Goal: Navigation & Orientation: Understand site structure

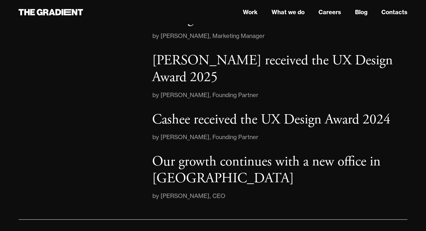
scroll to position [863, 0]
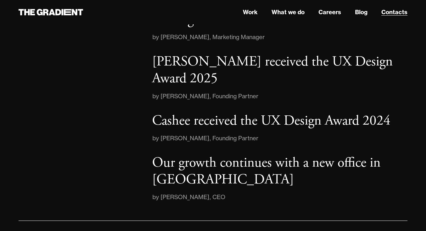
click at [389, 11] on link "Contacts" at bounding box center [394, 12] width 26 height 9
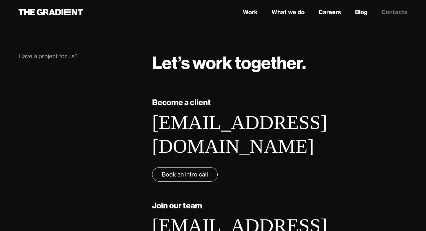
scroll to position [138, 0]
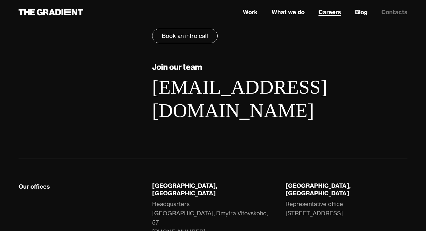
click at [323, 15] on link "Careers" at bounding box center [329, 12] width 23 height 9
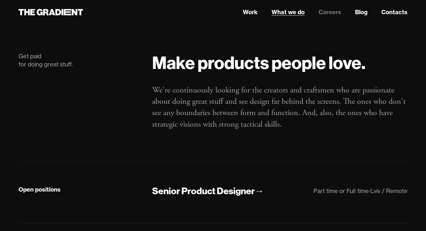
click at [286, 12] on link "What we do" at bounding box center [287, 12] width 33 height 9
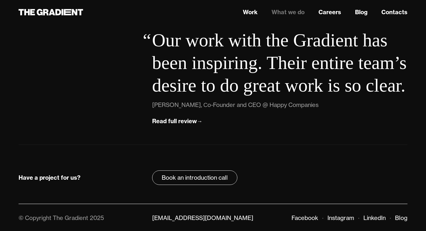
scroll to position [1990, 0]
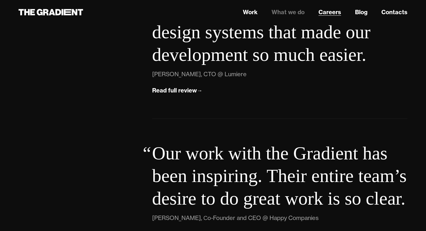
click at [329, 12] on link "Careers" at bounding box center [329, 12] width 23 height 9
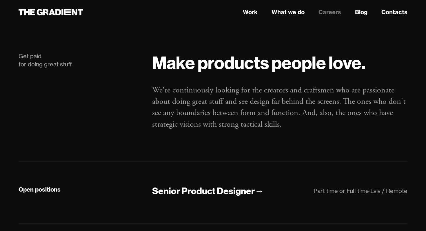
click at [368, 11] on nav "Work What we do Careers Blog Contacts" at bounding box center [279, 12] width 255 height 10
click at [361, 12] on link "Blog" at bounding box center [361, 12] width 12 height 9
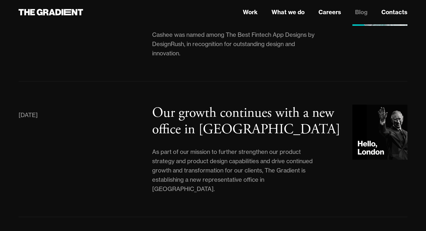
scroll to position [1168, 0]
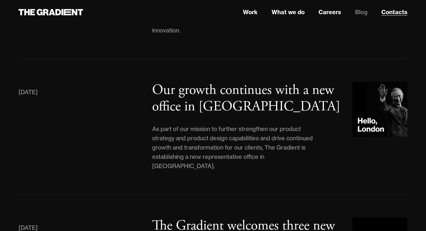
click at [390, 8] on link "Contacts" at bounding box center [394, 12] width 26 height 9
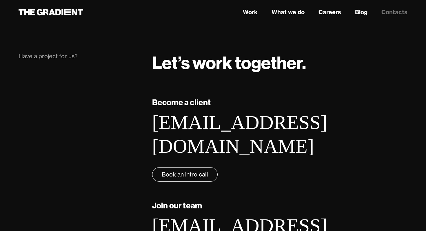
scroll to position [138, 0]
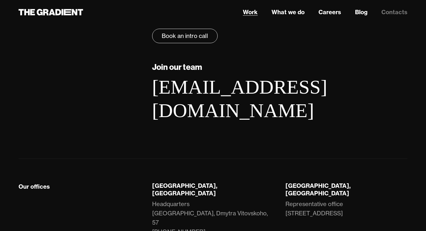
click at [252, 13] on link "Work" at bounding box center [250, 12] width 15 height 9
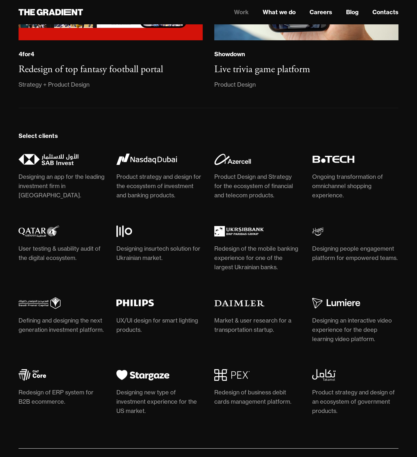
scroll to position [1467, 0]
